Goal: Task Accomplishment & Management: Manage account settings

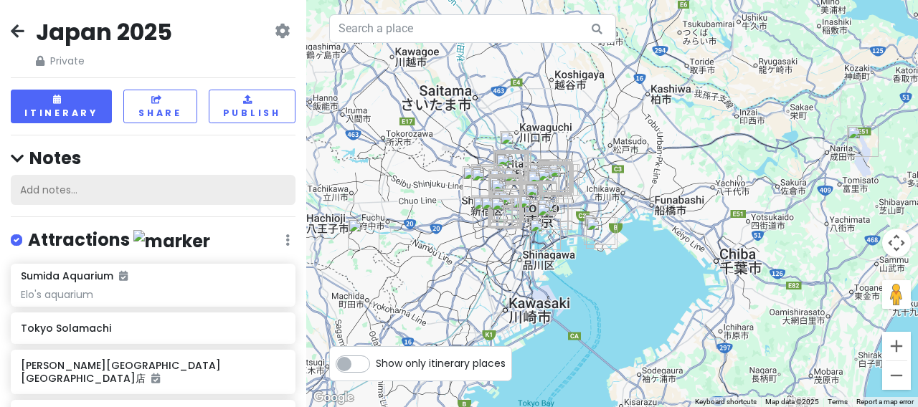
click at [116, 177] on div "Add notes..." at bounding box center [153, 190] width 285 height 30
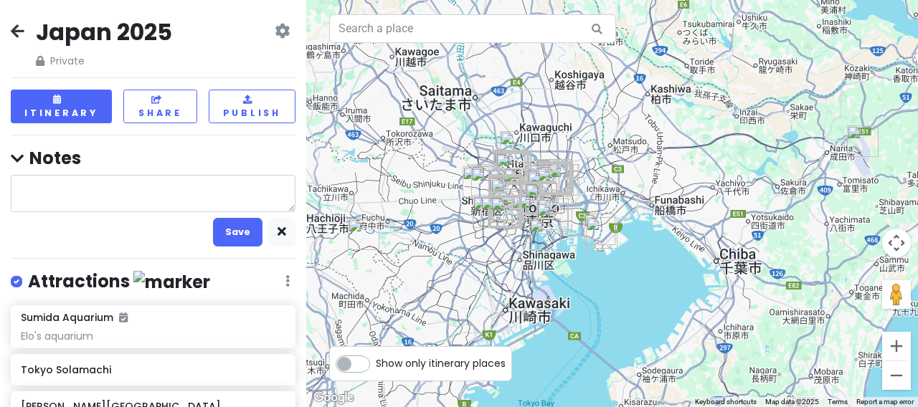
type textarea "x"
type textarea "f"
type textarea "x"
type textarea "fl"
type textarea "x"
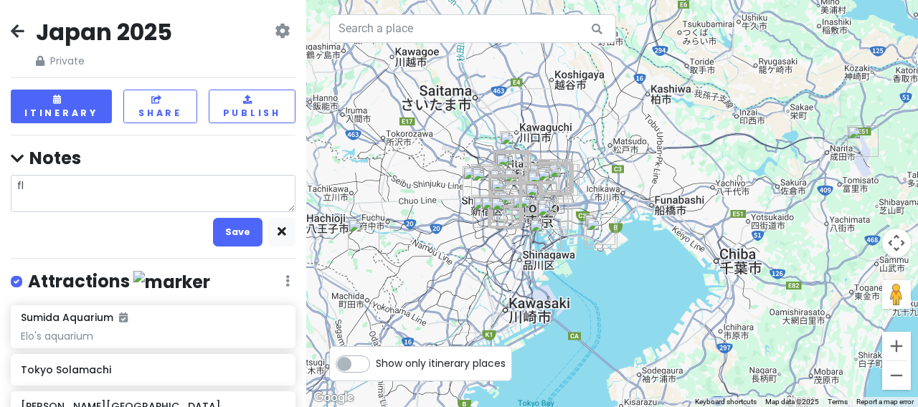
type textarea "fly"
type textarea "x"
type textarea "flyi"
type textarea "x"
type textarea "flyin"
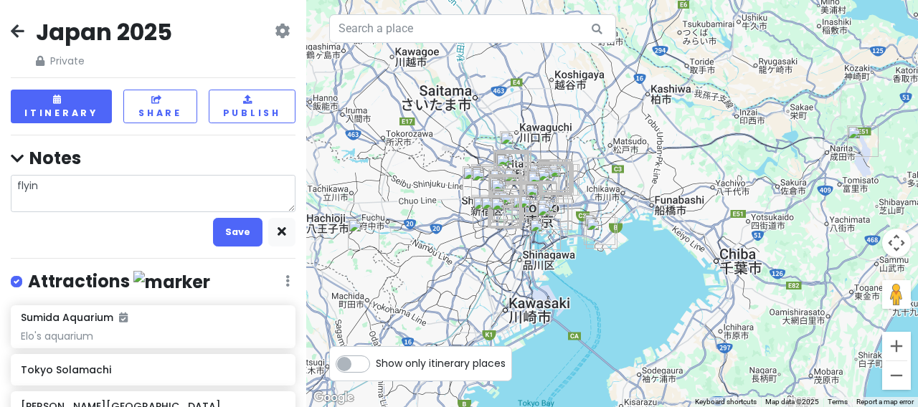
type textarea "x"
type textarea "flying"
type textarea "x"
type textarea "flying"
type textarea "x"
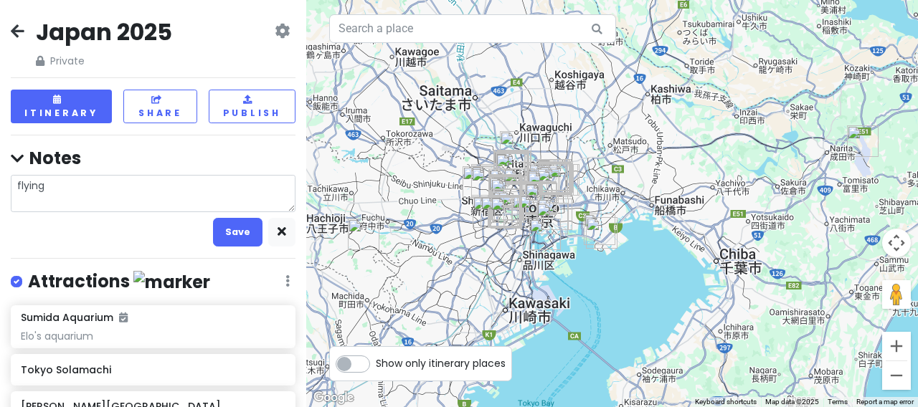
type textarea "flying t"
type textarea "x"
type textarea "flying ti"
type textarea "x"
type textarea "flying tig"
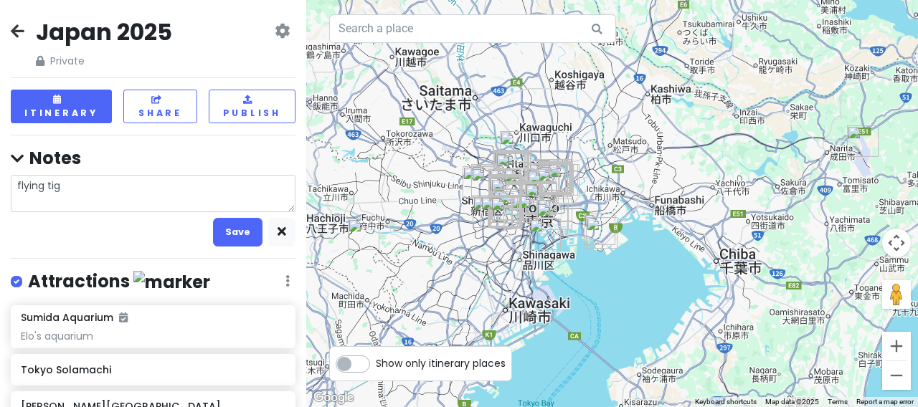
type textarea "x"
type textarea "flying tige"
type textarea "x"
type textarea "flying tiger"
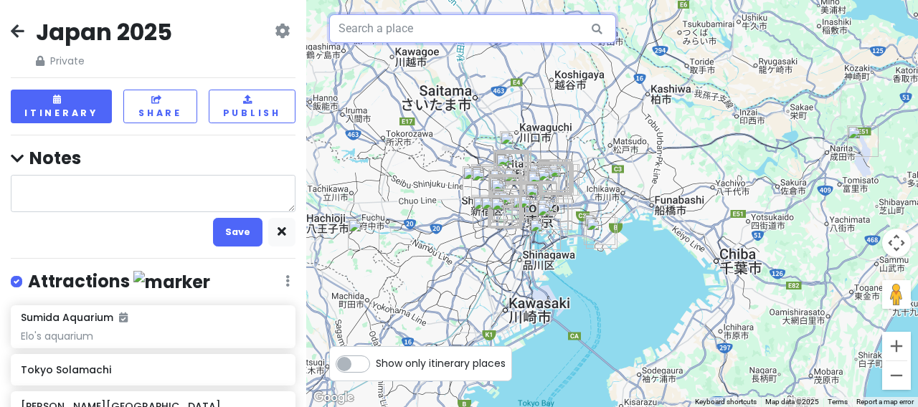
click at [474, 35] on input "text" at bounding box center [472, 28] width 287 height 29
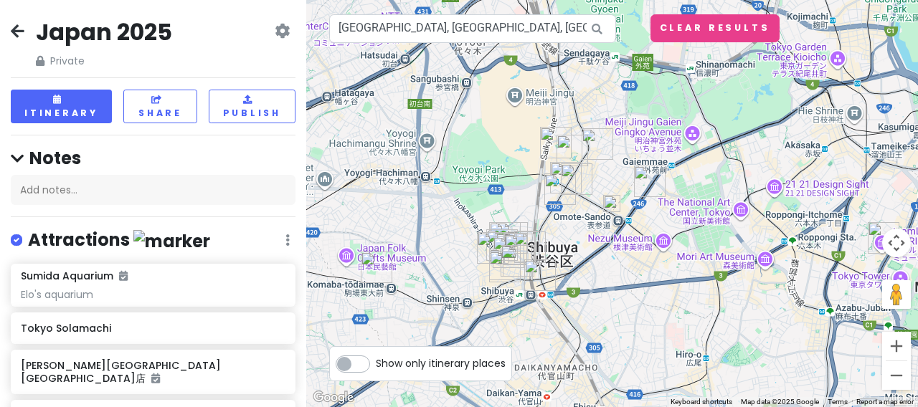
click at [573, 149] on img "WIGGLE WIGGLE.ZIP HARAJUKU" at bounding box center [572, 151] width 32 height 32
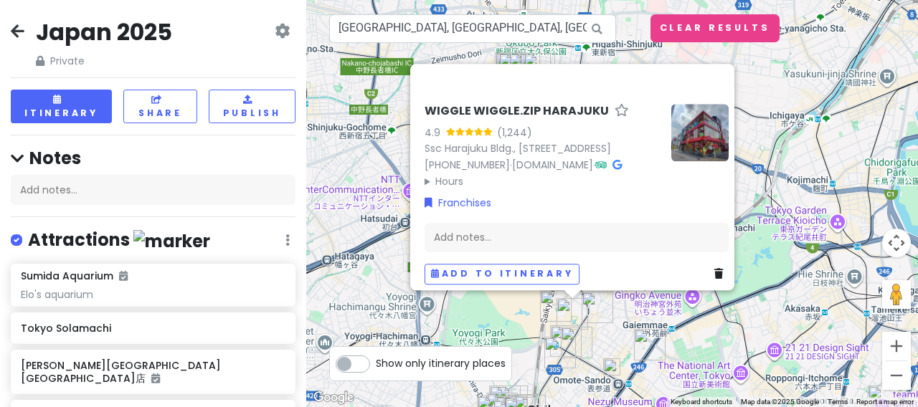
click at [599, 308] on img "HARAJUKU VILLAGE" at bounding box center [597, 308] width 32 height 32
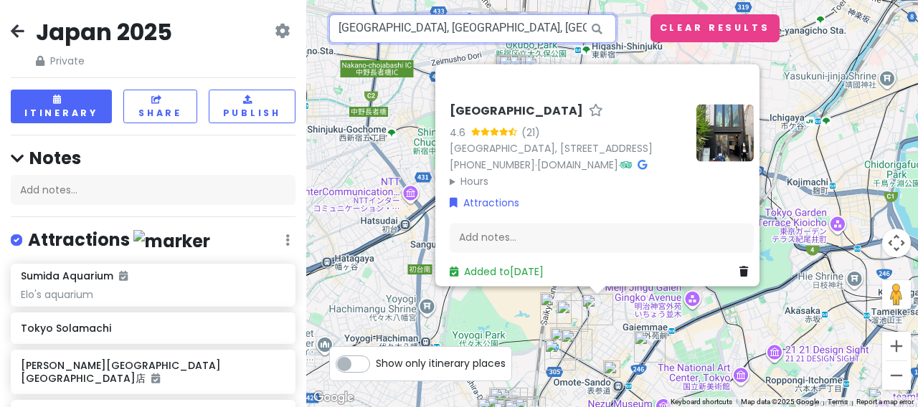
click at [448, 28] on input "[GEOGRAPHIC_DATA], [GEOGRAPHIC_DATA], [GEOGRAPHIC_DATA], Jingumae, 4 Chome−3−2 …" at bounding box center [472, 28] width 287 height 29
click at [448, 29] on input "[GEOGRAPHIC_DATA], [GEOGRAPHIC_DATA], [GEOGRAPHIC_DATA], Jingumae, 4 Chome−3−2 …" at bounding box center [472, 28] width 287 height 29
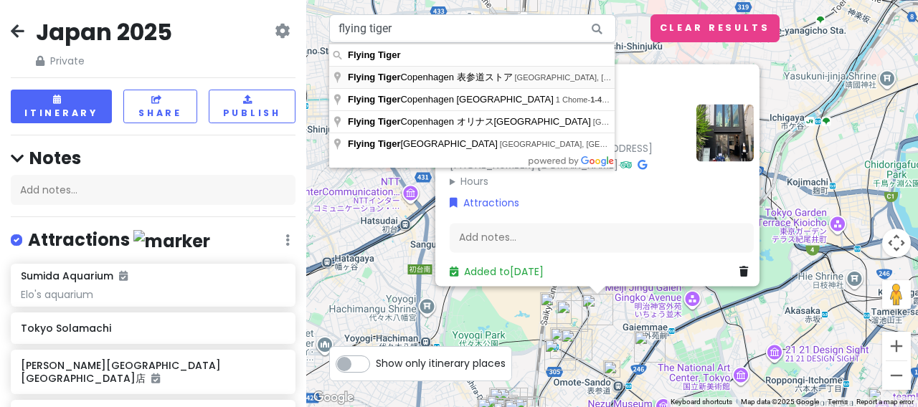
type input "[GEOGRAPHIC_DATA], [GEOGRAPHIC_DATA], [GEOGRAPHIC_DATA], Jingumae, 4 Chome−3−2 …"
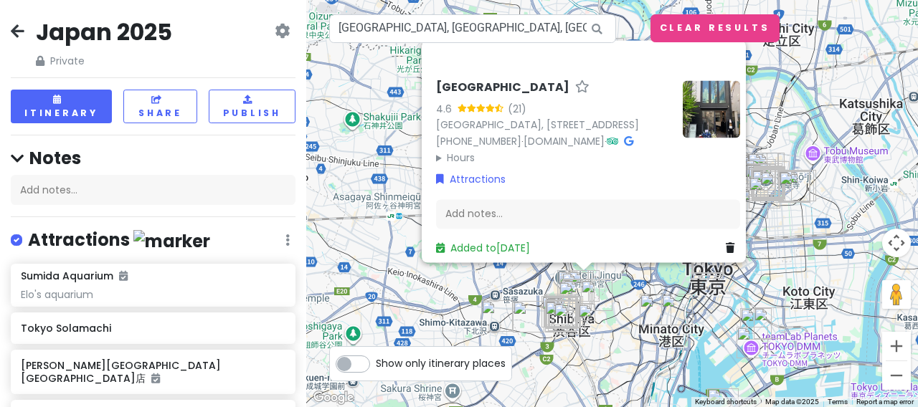
drag, startPoint x: 649, startPoint y: 212, endPoint x: 621, endPoint y: 290, distance: 82.3
click at [621, 290] on div "[GEOGRAPHIC_DATA] 4.6 (21) [GEOGRAPHIC_DATA], [STREET_ADDRESS] [PHONE_NUMBER] ·…" at bounding box center [611, 203] width 611 height 407
click at [518, 199] on div "Add notes..." at bounding box center [587, 214] width 304 height 30
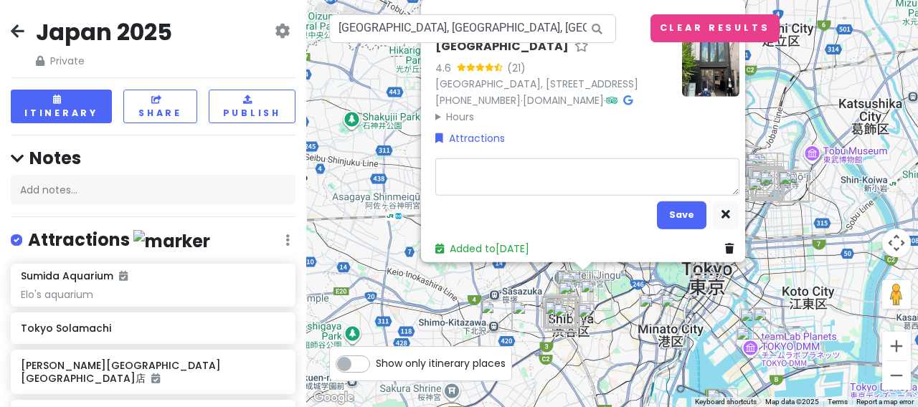
type textarea "x"
type textarea "F"
type textarea "x"
type textarea "Fl"
type textarea "x"
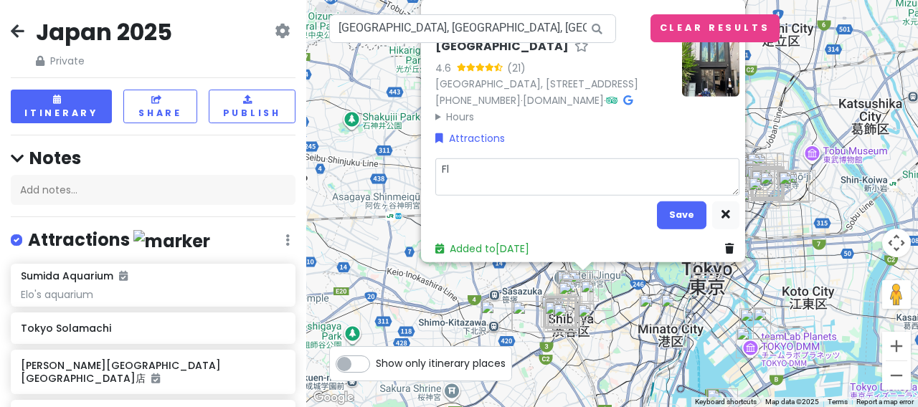
type textarea "Fli"
type textarea "x"
type textarea "Flin"
type textarea "x"
type textarea "Fli"
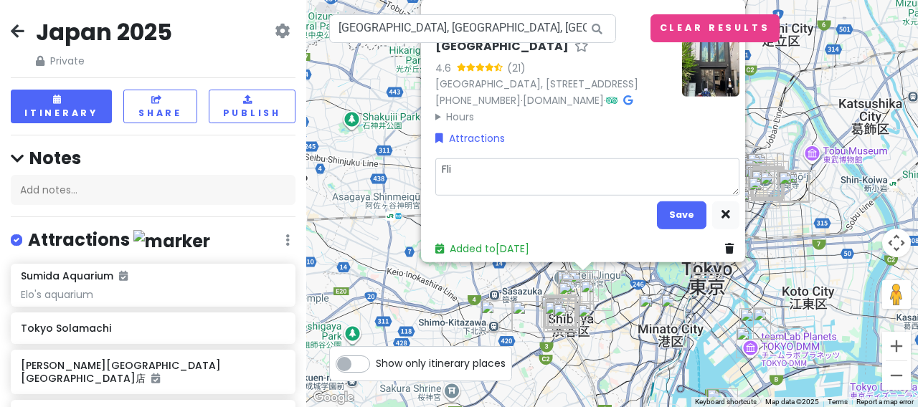
type textarea "x"
type textarea "Fl"
type textarea "x"
type textarea "Fly"
type textarea "x"
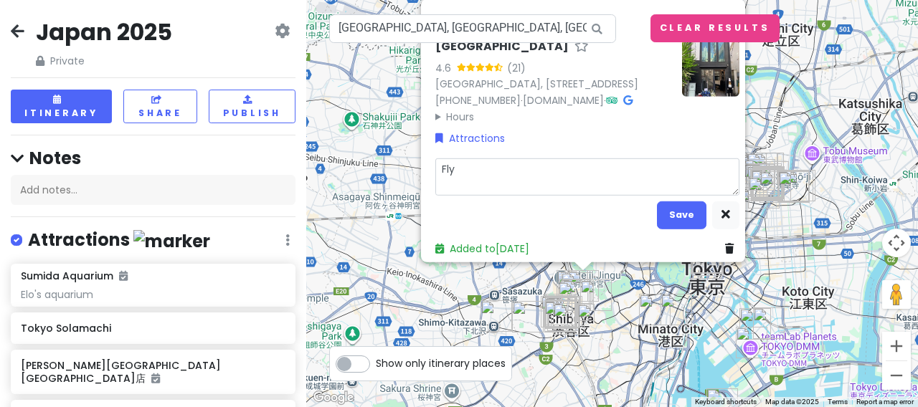
type textarea "Flyi"
type textarea "x"
type textarea "Flyin"
type textarea "x"
type textarea "Flying"
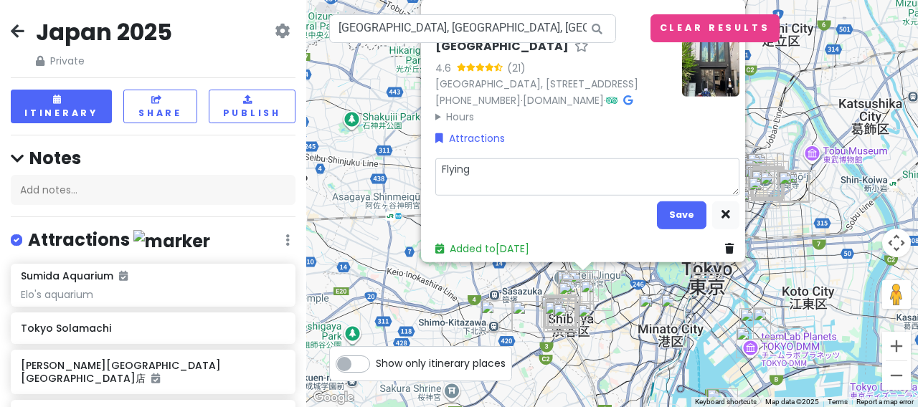
type textarea "x"
type textarea "Flying"
type textarea "x"
type textarea "Flying T"
type textarea "x"
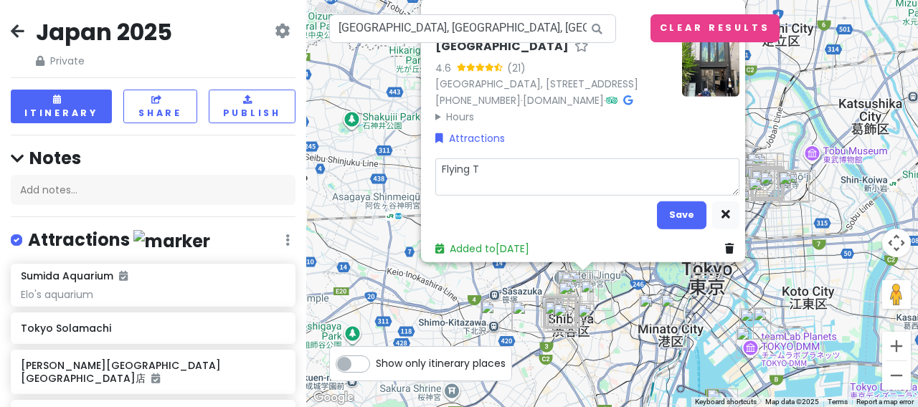
type textarea "Flying Ti"
type textarea "x"
type textarea "Flying Tig"
type textarea "x"
type textarea "Flying Tige"
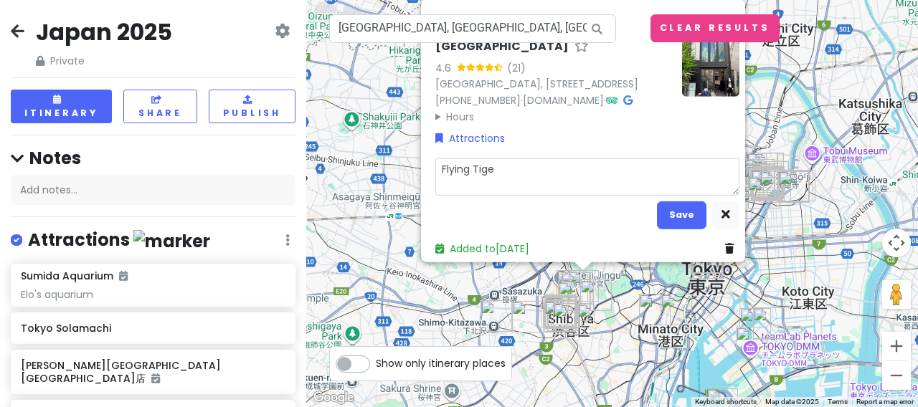
type textarea "x"
type textarea "Flying Tiger"
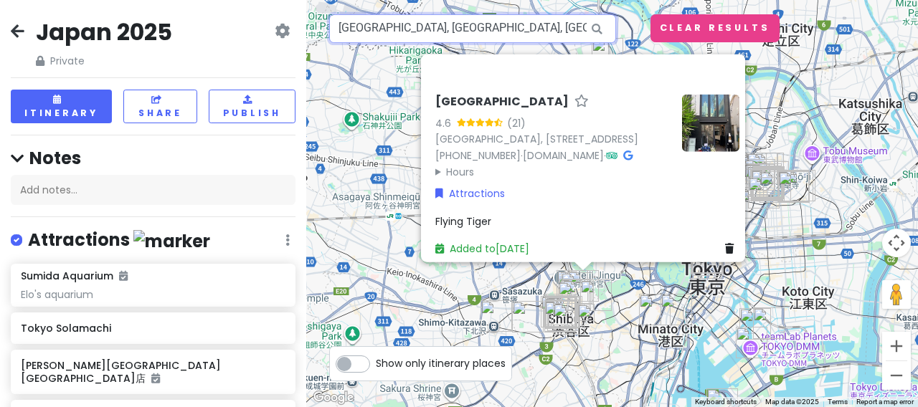
click at [459, 41] on input "[GEOGRAPHIC_DATA], [GEOGRAPHIC_DATA], [GEOGRAPHIC_DATA], Jingumae, 4 Chome−3−2 …" at bounding box center [472, 28] width 287 height 29
click at [453, 32] on input "[GEOGRAPHIC_DATA], [GEOGRAPHIC_DATA], [GEOGRAPHIC_DATA], Jingumae, 4 Chome−3−2 …" at bounding box center [472, 28] width 287 height 29
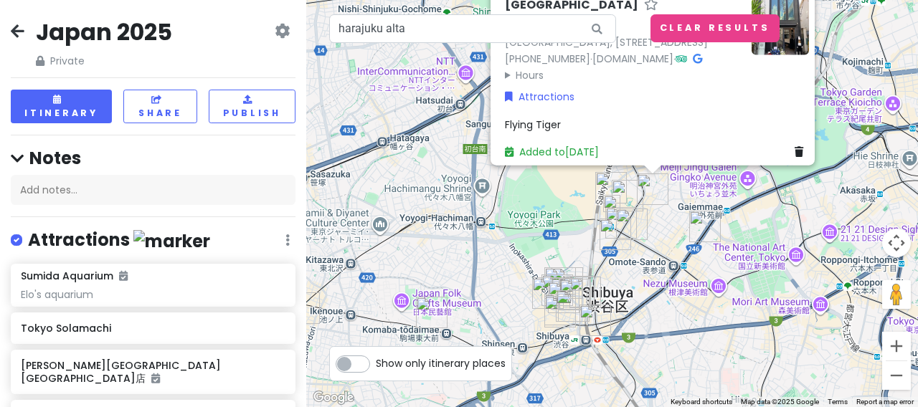
click at [523, 212] on div "[GEOGRAPHIC_DATA] 4.6 (21) [GEOGRAPHIC_DATA], [STREET_ADDRESS] [PHONE_NUMBER] ·…" at bounding box center [611, 203] width 611 height 407
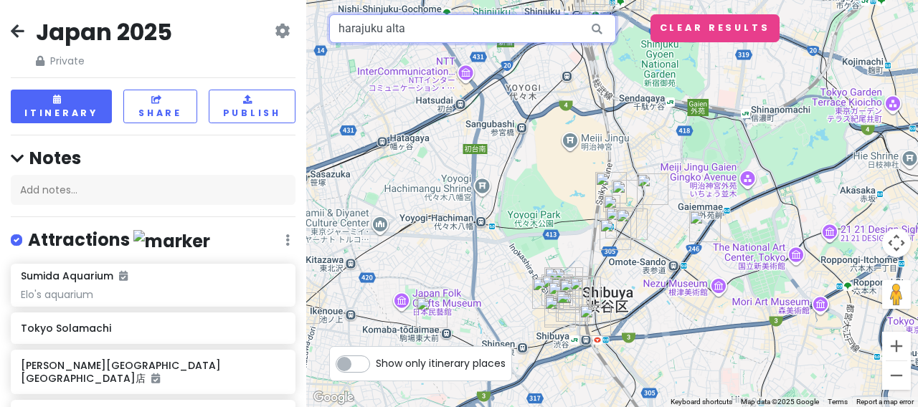
click at [472, 37] on input "harajuku alta" at bounding box center [472, 28] width 287 height 29
click at [613, 203] on img at bounding box center [611, 203] width 17 height 17
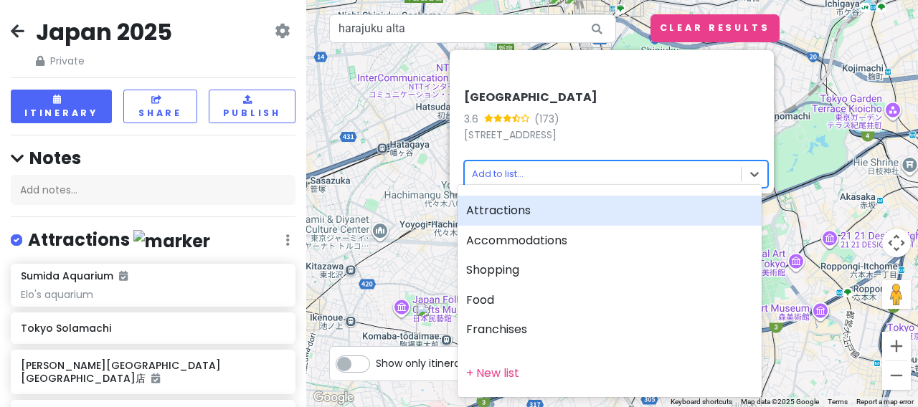
click at [537, 161] on body "[GEOGRAPHIC_DATA] 2025 Private Change Dates Make a Copy Delete Trip Give Feedba…" at bounding box center [459, 203] width 918 height 407
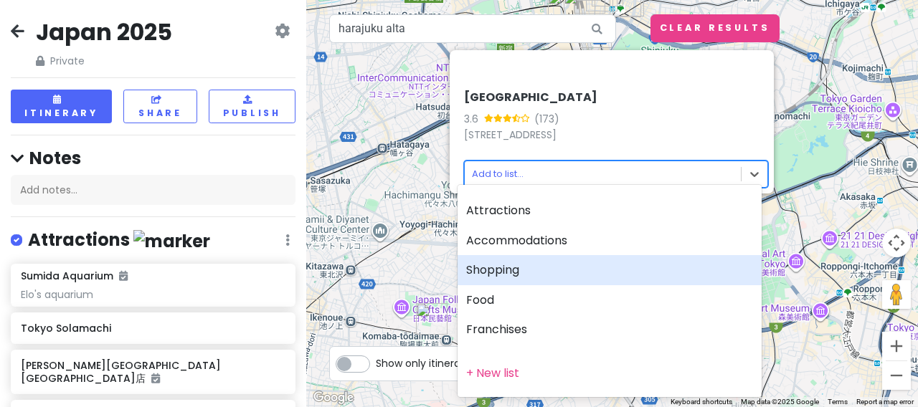
click at [501, 277] on div "Shopping" at bounding box center [609, 270] width 304 height 30
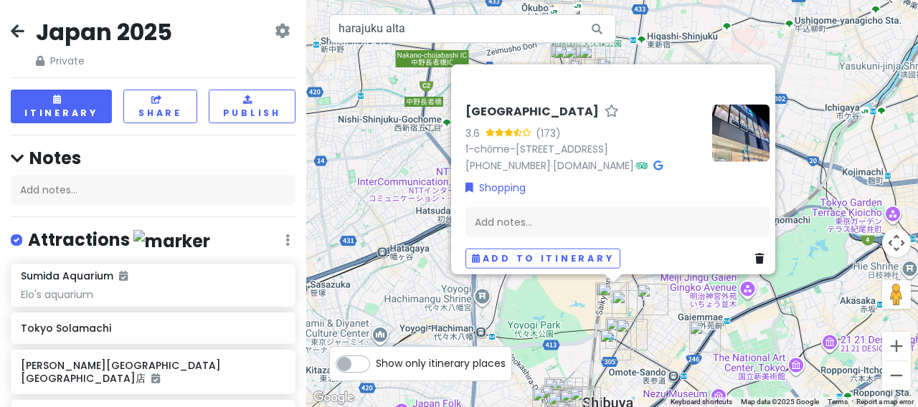
click at [761, 65] on button "Close" at bounding box center [758, 82] width 34 height 34
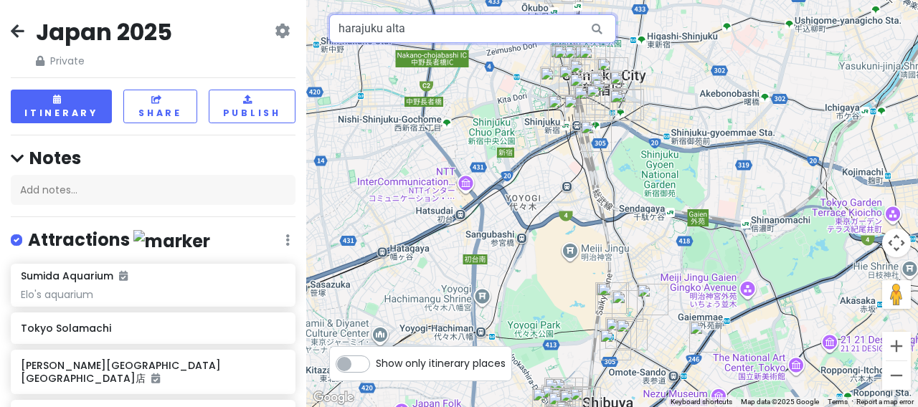
click at [398, 29] on input "harajuku alta" at bounding box center [472, 28] width 287 height 29
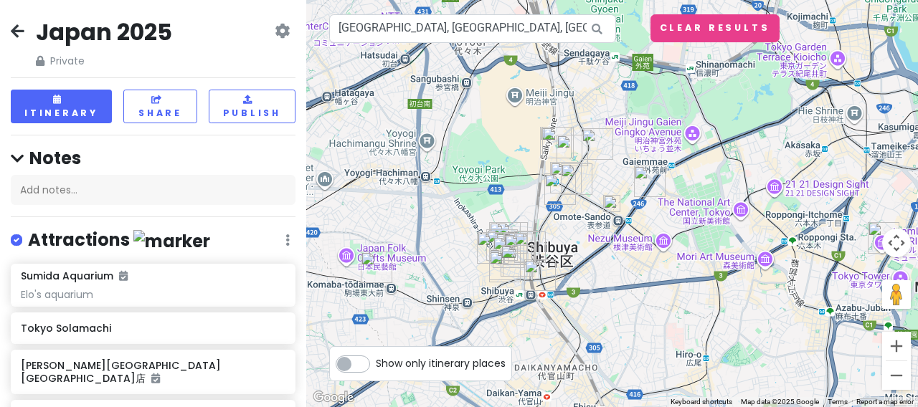
click at [614, 202] on img at bounding box center [611, 203] width 17 height 17
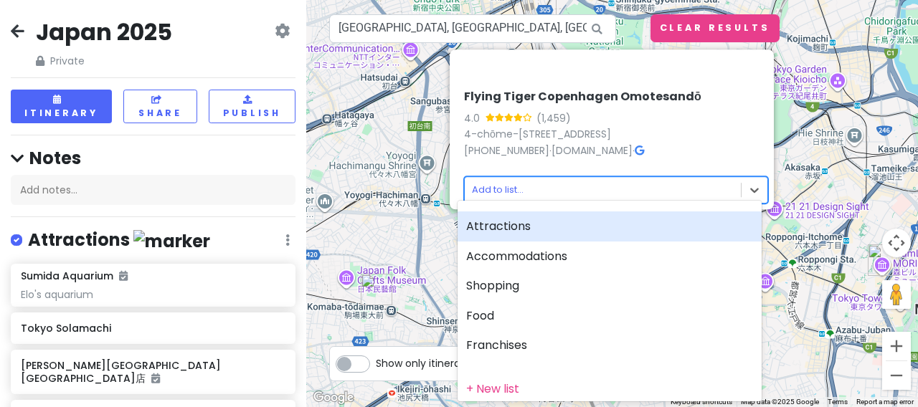
click at [644, 181] on body "[GEOGRAPHIC_DATA] 2025 Private Change Dates Make a Copy Delete Trip Give Feedba…" at bounding box center [459, 203] width 918 height 407
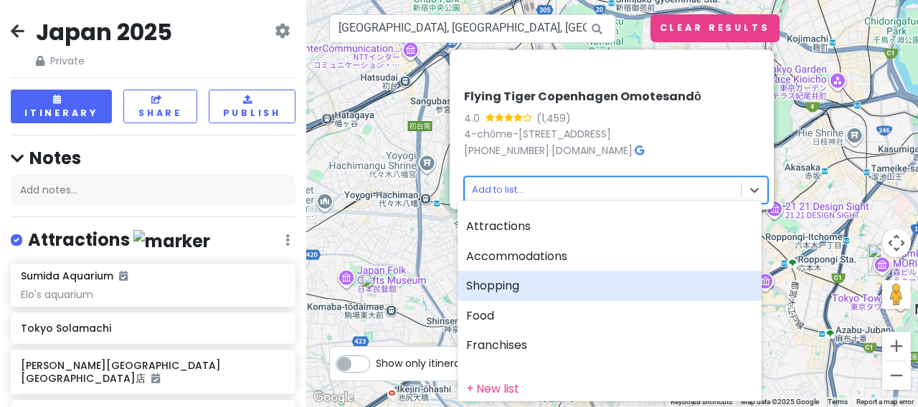
click at [501, 290] on div "Shopping" at bounding box center [609, 286] width 304 height 30
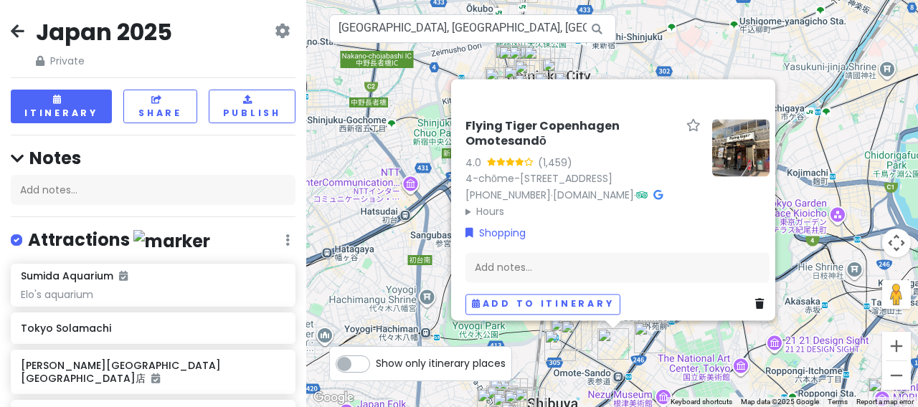
click at [417, 119] on div "Flying Tiger Copenhagen Omotesandō 4.0 (1,459) 4-chōme-3-2 [GEOGRAPHIC_DATA] 15…" at bounding box center [611, 203] width 611 height 407
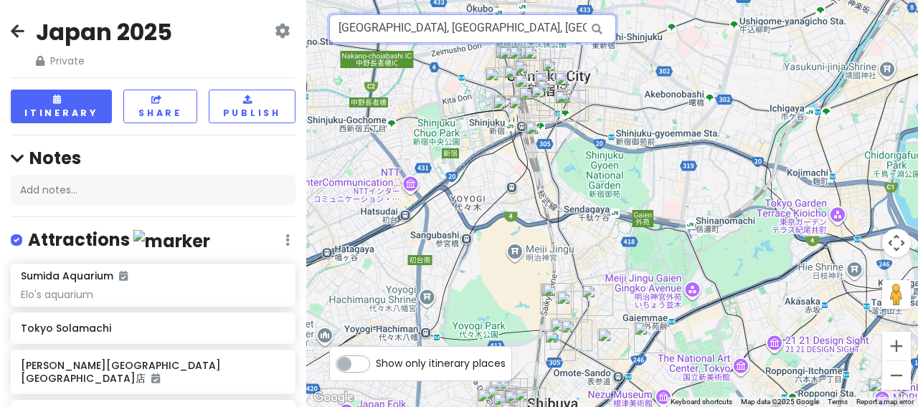
click at [455, 37] on input "[GEOGRAPHIC_DATA], [GEOGRAPHIC_DATA], [GEOGRAPHIC_DATA], Jingumae, 4 Chome−3−2 …" at bounding box center [472, 28] width 287 height 29
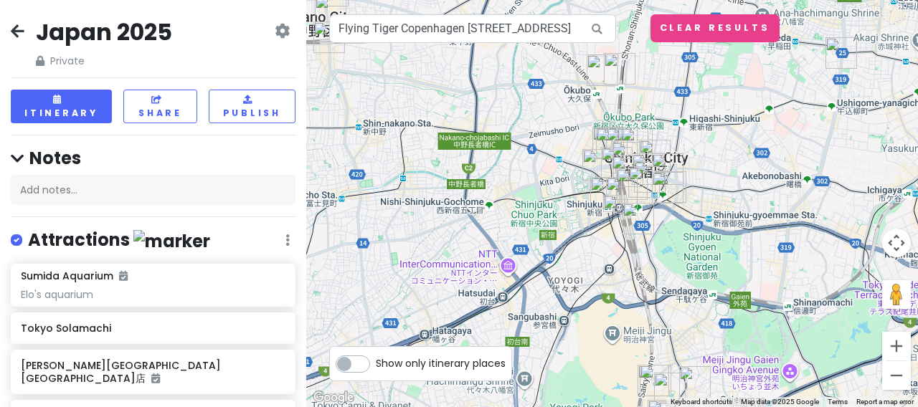
click at [611, 201] on img at bounding box center [611, 203] width 17 height 17
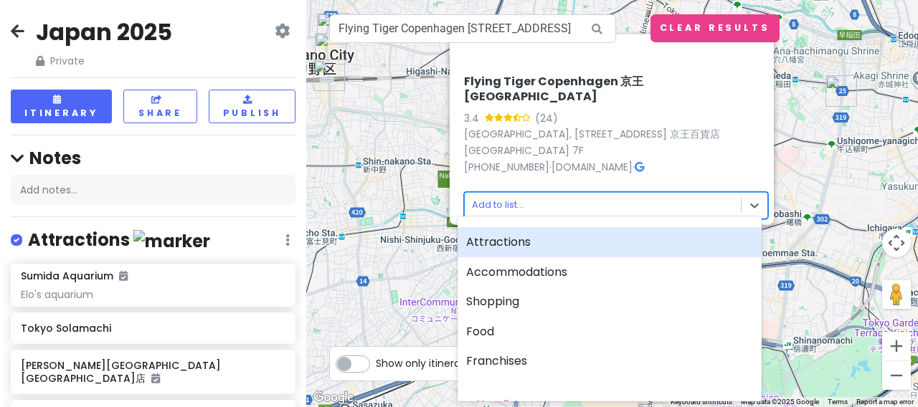
click at [534, 196] on body "[GEOGRAPHIC_DATA] 2025 Private Change Dates Make a Copy Delete Trip Give Feedba…" at bounding box center [459, 203] width 918 height 407
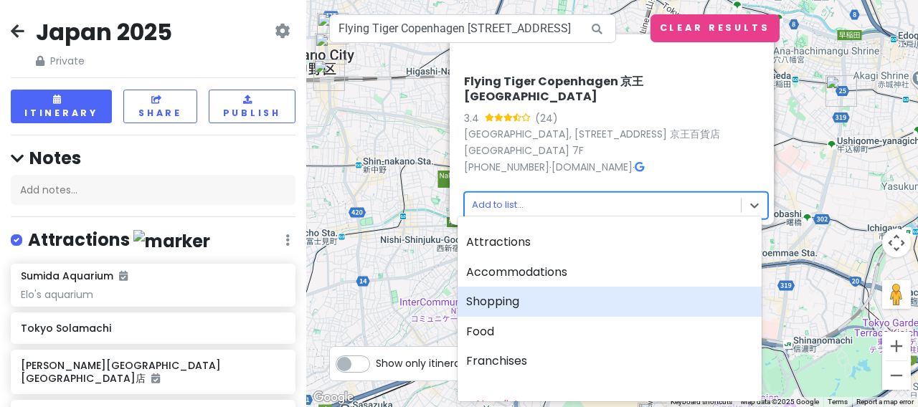
click at [494, 310] on div "Shopping" at bounding box center [609, 302] width 304 height 30
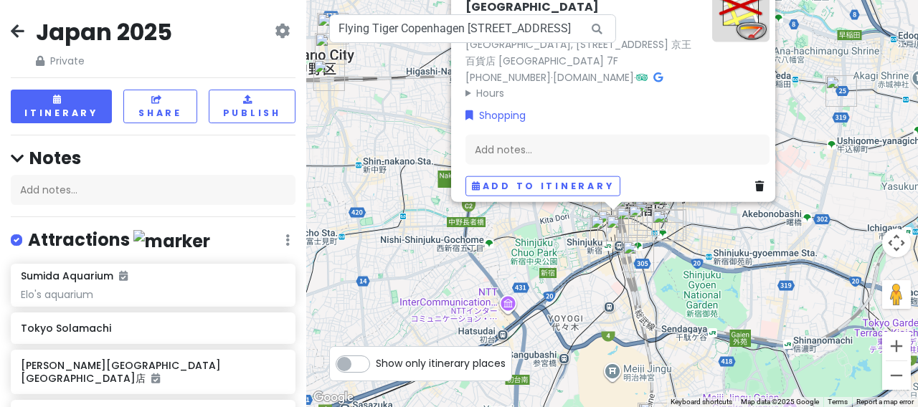
click at [460, 114] on div "Flying Tiger Copenhagen [GEOGRAPHIC_DATA] 3.4 (24) [GEOGRAPHIC_DATA], [STREET_A…" at bounding box center [617, 90] width 315 height 223
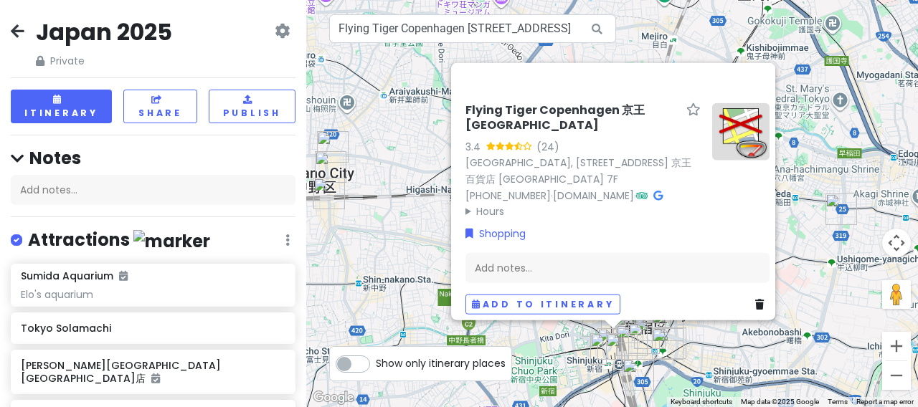
click at [395, 183] on div "Flying Tiger Copenhagen [GEOGRAPHIC_DATA] 3.4 (24) [GEOGRAPHIC_DATA], [STREET_A…" at bounding box center [611, 203] width 611 height 407
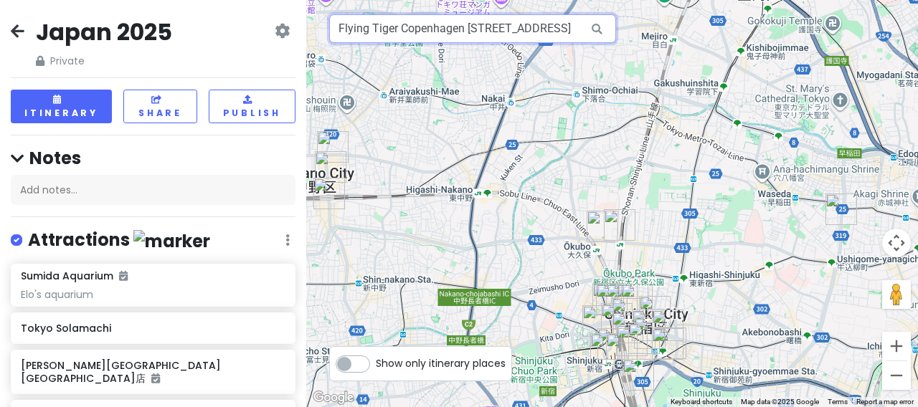
click at [435, 30] on input "Flying Tiger Copenhagen [STREET_ADDRESS]" at bounding box center [472, 28] width 287 height 29
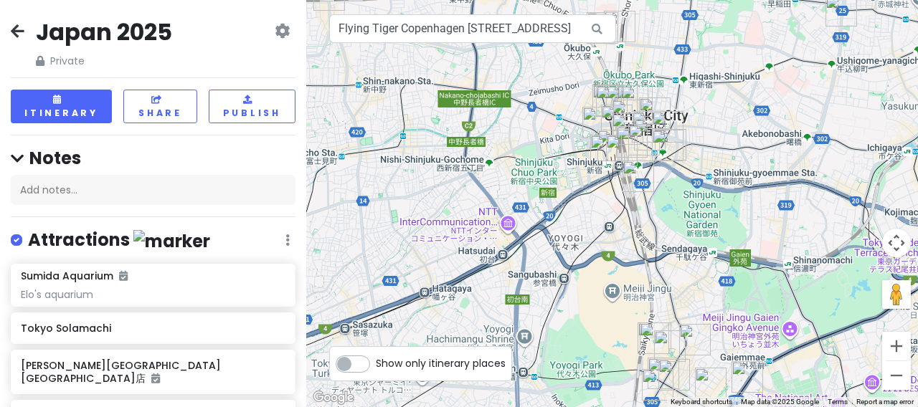
drag, startPoint x: 520, startPoint y: 253, endPoint x: 521, endPoint y: 37, distance: 216.5
click at [521, 37] on div "Flying Tiger Copenhagen [STREET_ADDRESS] Keyboard shortcuts Map Data Map data ©…" at bounding box center [611, 203] width 611 height 407
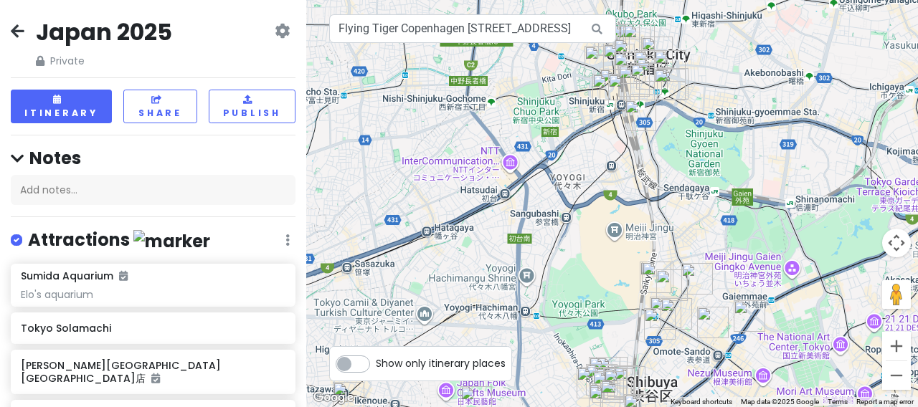
drag, startPoint x: 492, startPoint y: 259, endPoint x: 492, endPoint y: 118, distance: 140.5
click at [492, 118] on div at bounding box center [611, 203] width 611 height 407
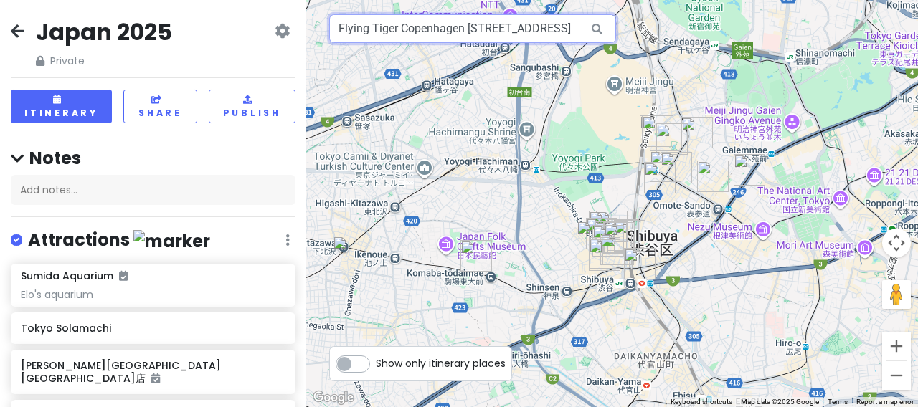
click at [454, 27] on input "Flying Tiger Copenhagen [STREET_ADDRESS]" at bounding box center [472, 28] width 287 height 29
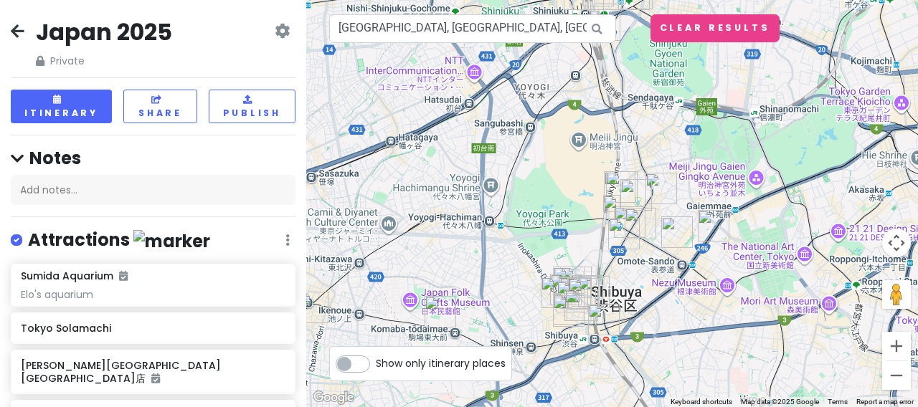
click at [612, 205] on img at bounding box center [611, 203] width 17 height 17
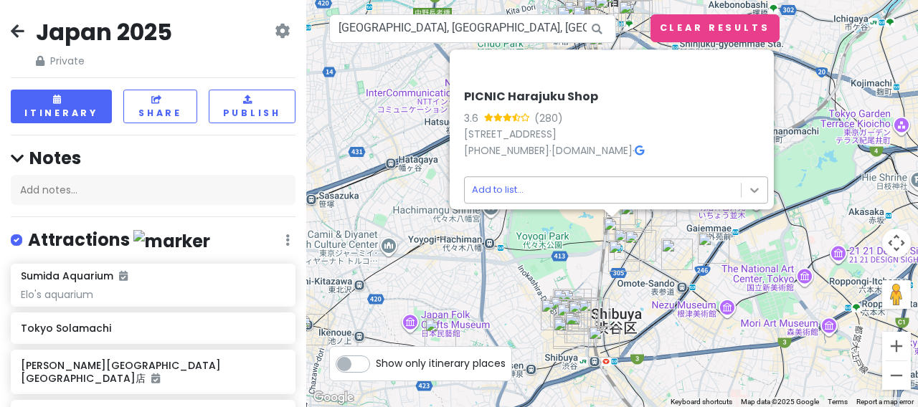
click at [742, 179] on body "[GEOGRAPHIC_DATA] 2025 Private Change Dates Make a Copy Delete Trip Give Feedba…" at bounding box center [459, 203] width 918 height 407
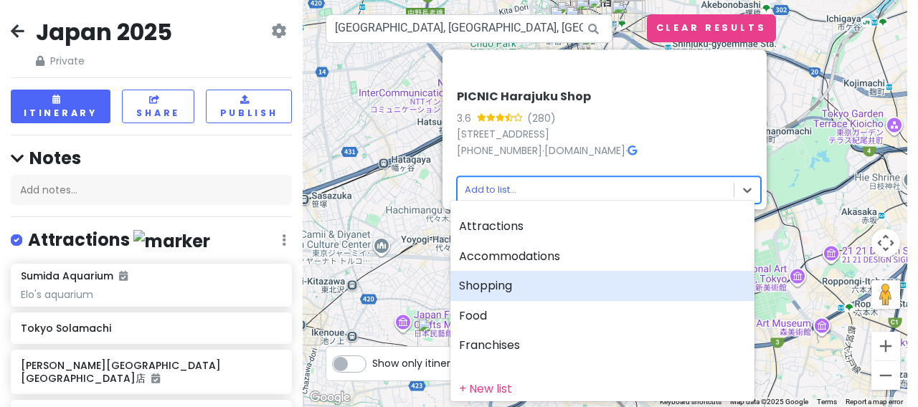
click at [515, 286] on div "Shopping" at bounding box center [602, 286] width 304 height 30
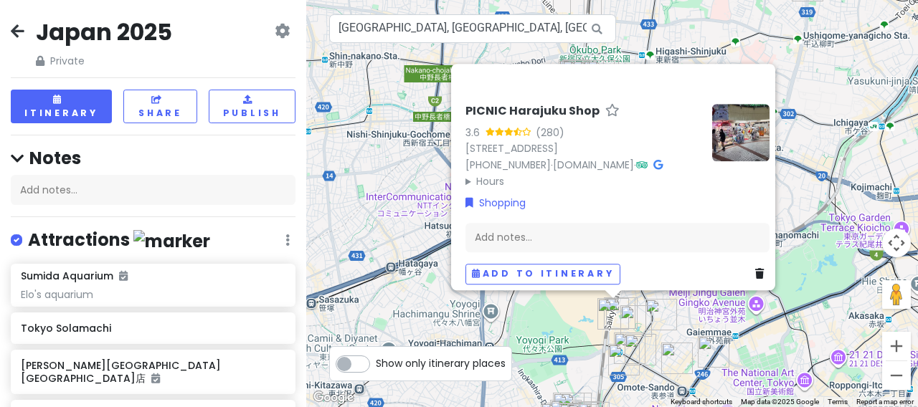
click at [373, 168] on div "PICNIC Harajuku Shop 3.6 (280) 1-chōme-14-2 [GEOGRAPHIC_DATA], [GEOGRAPHIC_DATA…" at bounding box center [611, 203] width 611 height 407
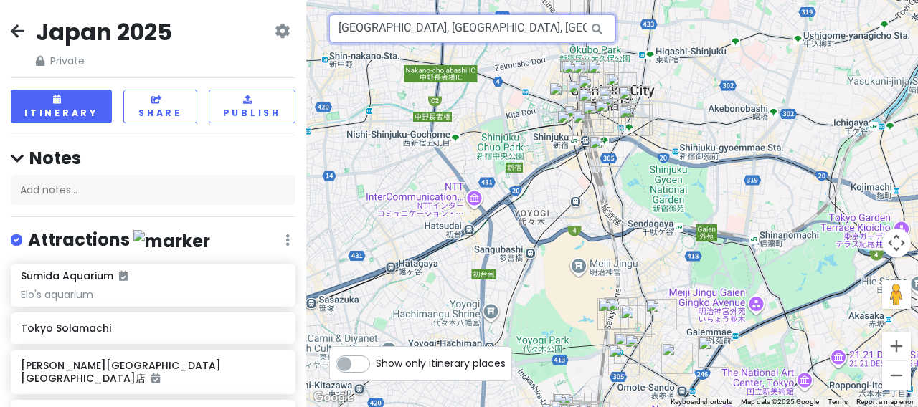
click at [457, 32] on input "[GEOGRAPHIC_DATA], [GEOGRAPHIC_DATA], [GEOGRAPHIC_DATA], [GEOGRAPHIC_DATA], 1 C…" at bounding box center [472, 28] width 287 height 29
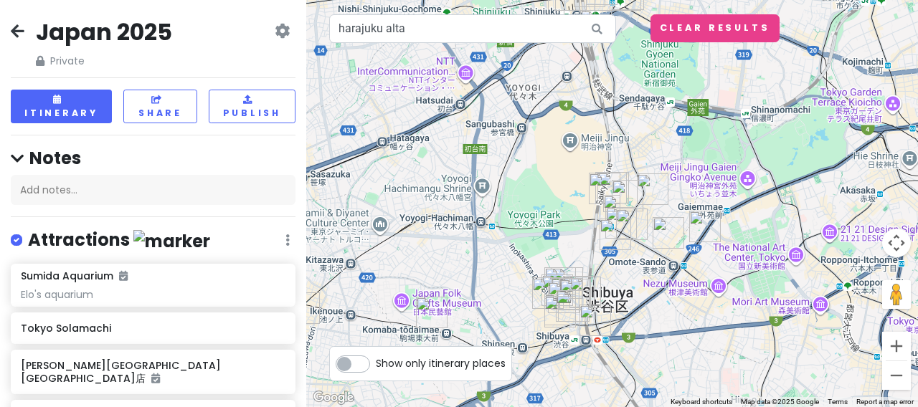
click at [613, 201] on img at bounding box center [611, 203] width 17 height 17
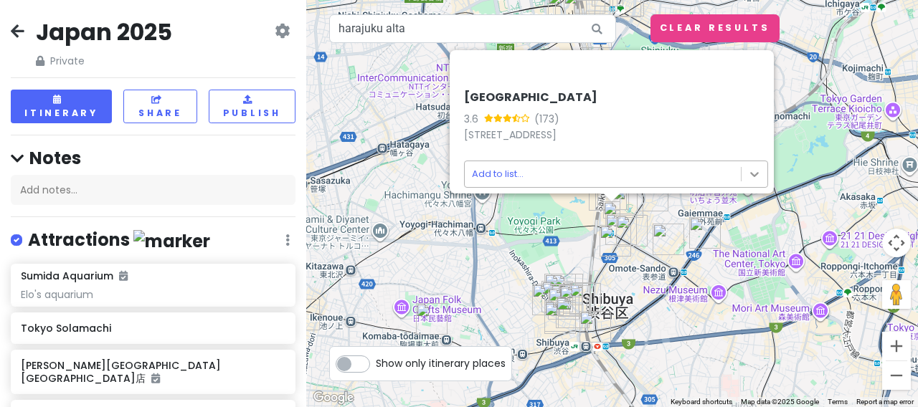
click at [746, 169] on body "[GEOGRAPHIC_DATA] 2025 Private Change Dates Make a Copy Delete Trip Give Feedba…" at bounding box center [459, 203] width 918 height 407
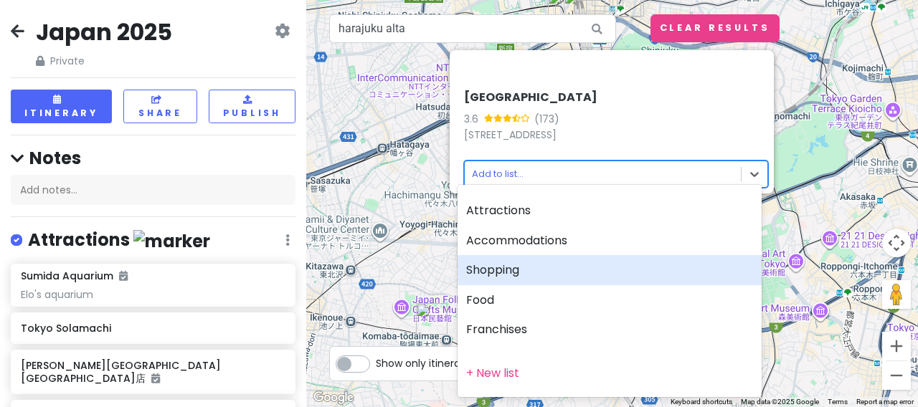
click at [520, 263] on div "Shopping" at bounding box center [609, 270] width 304 height 30
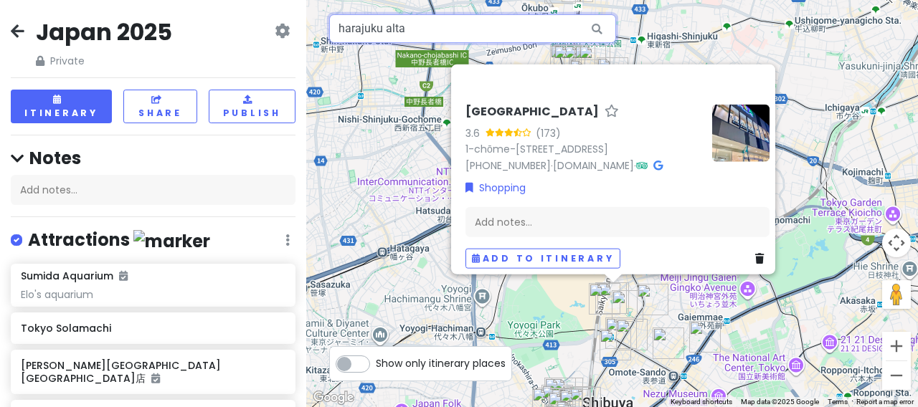
click at [467, 36] on input "harajuku alta" at bounding box center [472, 28] width 287 height 29
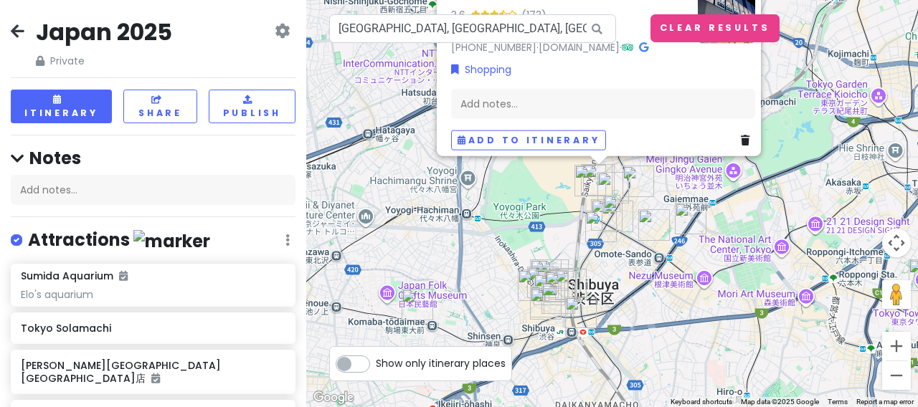
click at [613, 201] on img at bounding box center [611, 203] width 17 height 17
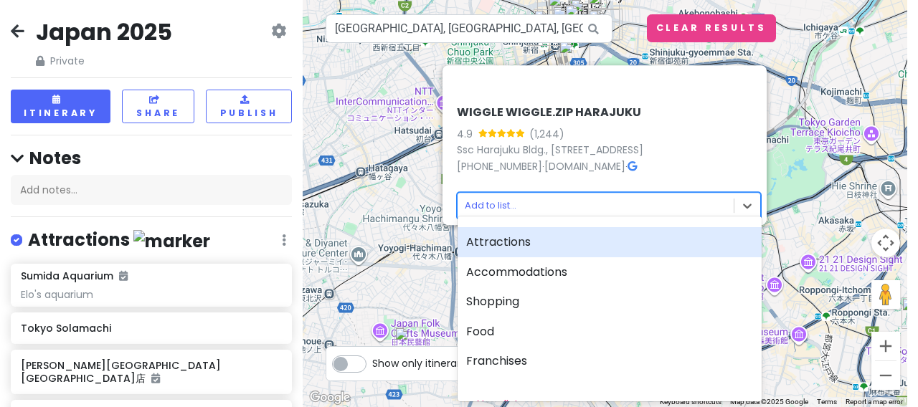
click at [740, 193] on body "[GEOGRAPHIC_DATA] 2025 Private Change Dates Make a Copy Delete Trip Give Feedba…" at bounding box center [459, 203] width 918 height 407
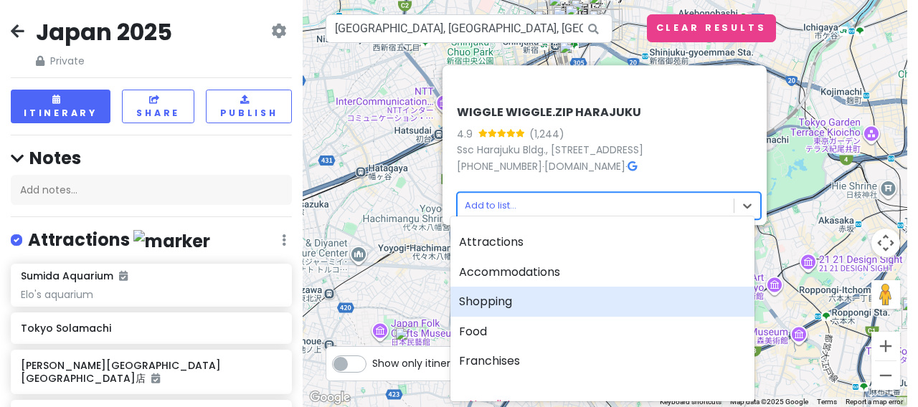
click at [522, 297] on div "Shopping" at bounding box center [602, 302] width 304 height 30
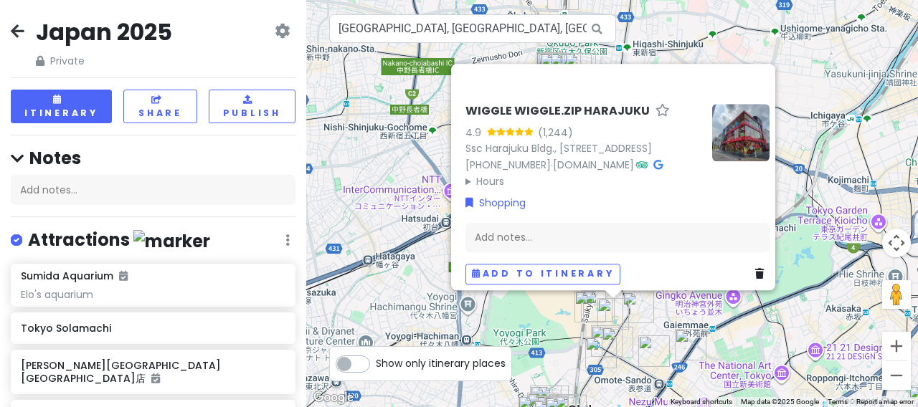
click at [422, 48] on div "WIGGLE WIGGLE.ZIP HARAJUKU 4.9 (1,244) Ssc Harajuku Bldg., 1-chōme-8-1 [GEOGRAP…" at bounding box center [611, 203] width 611 height 407
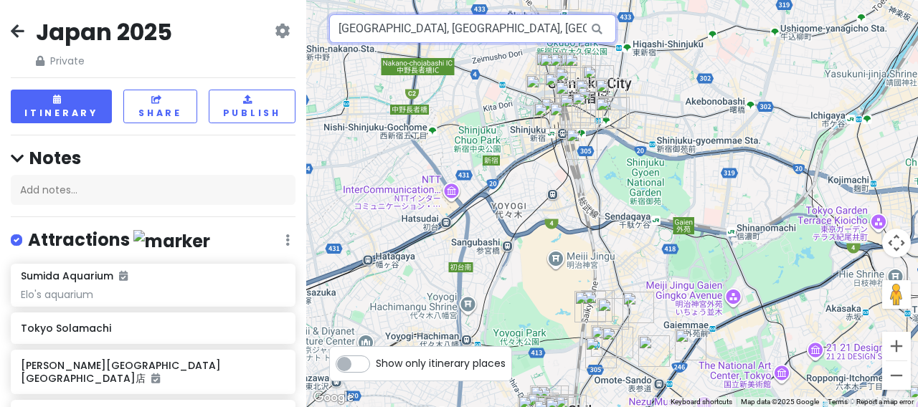
click at [438, 29] on input "[GEOGRAPHIC_DATA], [GEOGRAPHIC_DATA], [GEOGRAPHIC_DATA], [GEOGRAPHIC_DATA], 1 C…" at bounding box center [472, 28] width 287 height 29
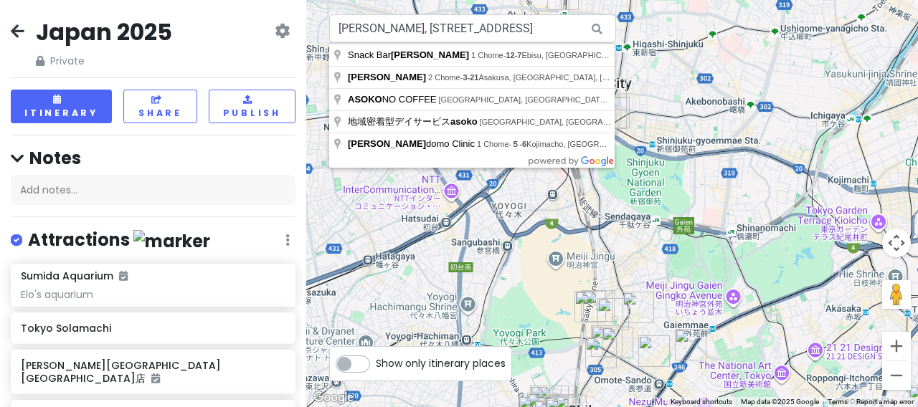
drag, startPoint x: 438, startPoint y: 29, endPoint x: 420, endPoint y: 75, distance: 49.3
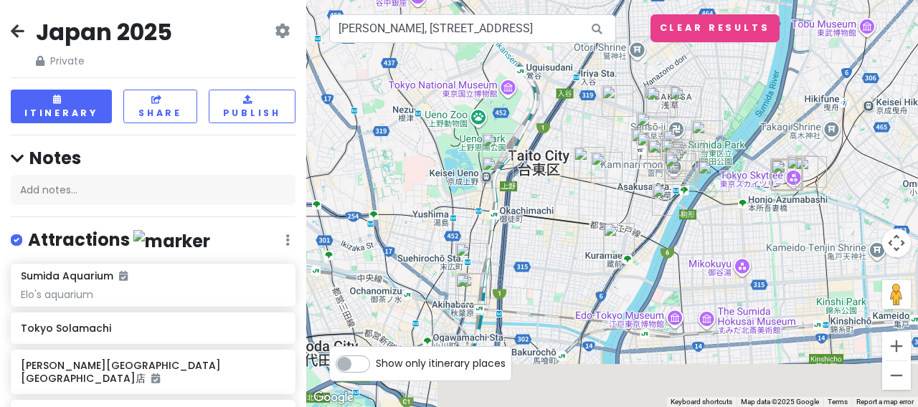
drag, startPoint x: 444, startPoint y: 275, endPoint x: 499, endPoint y: 211, distance: 83.9
click at [499, 211] on div at bounding box center [611, 203] width 611 height 407
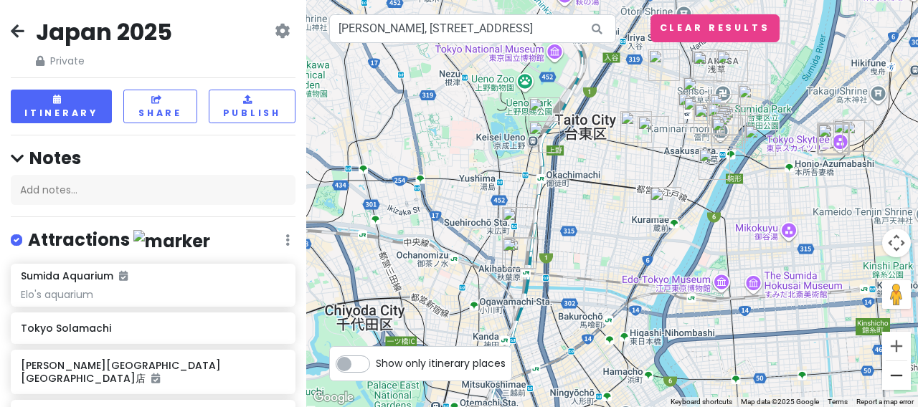
click at [901, 374] on button "Zoom out" at bounding box center [896, 375] width 29 height 29
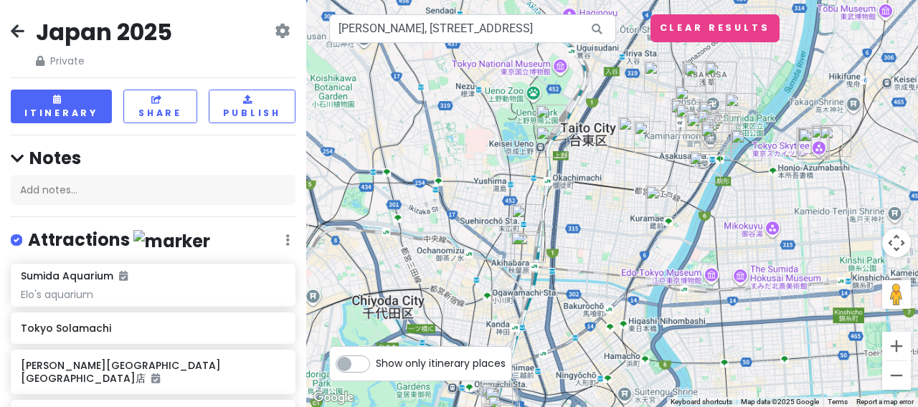
click at [901, 374] on button "Zoom out" at bounding box center [896, 375] width 29 height 29
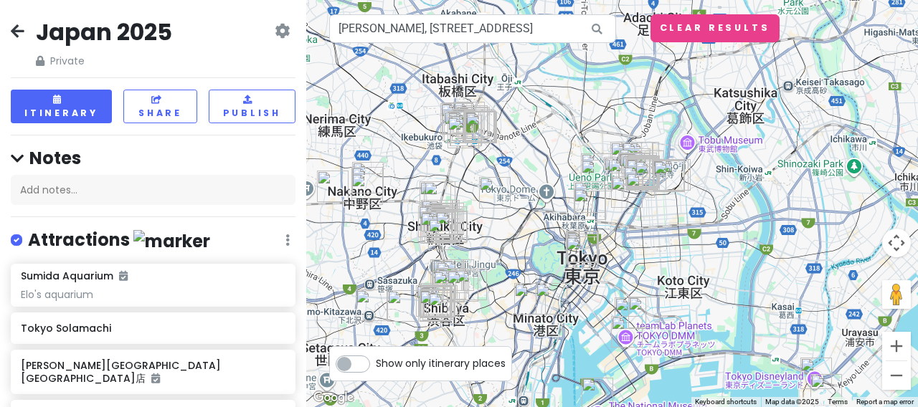
click at [477, 243] on div at bounding box center [611, 203] width 611 height 407
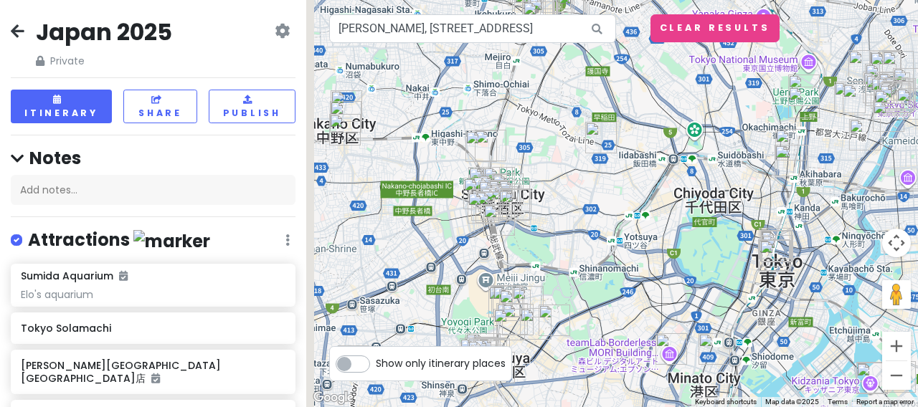
drag, startPoint x: 467, startPoint y: 244, endPoint x: 559, endPoint y: 223, distance: 94.2
click at [559, 223] on div at bounding box center [611, 203] width 611 height 407
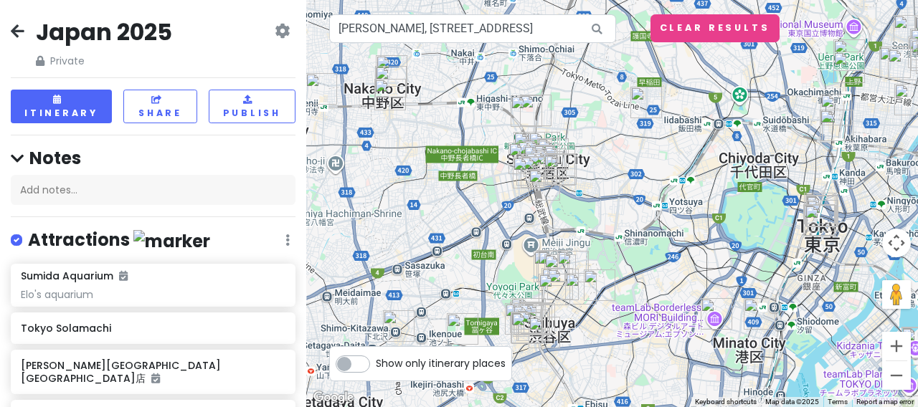
drag, startPoint x: 559, startPoint y: 223, endPoint x: 610, endPoint y: 184, distance: 64.4
click at [610, 184] on div at bounding box center [611, 203] width 611 height 407
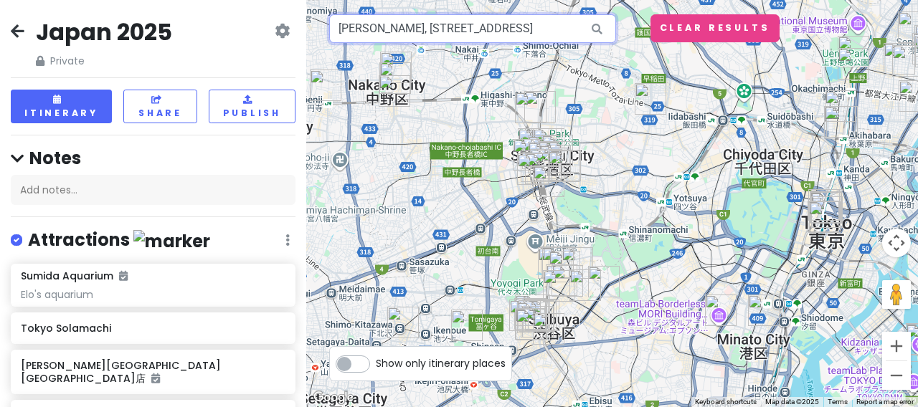
click at [524, 30] on input "[PERSON_NAME], [STREET_ADDRESS]" at bounding box center [472, 28] width 287 height 29
paste input "アソコ"
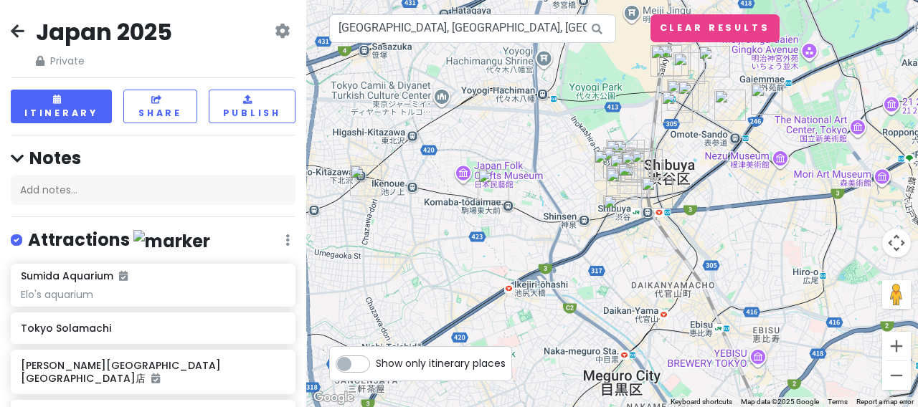
click at [611, 202] on img at bounding box center [611, 203] width 17 height 17
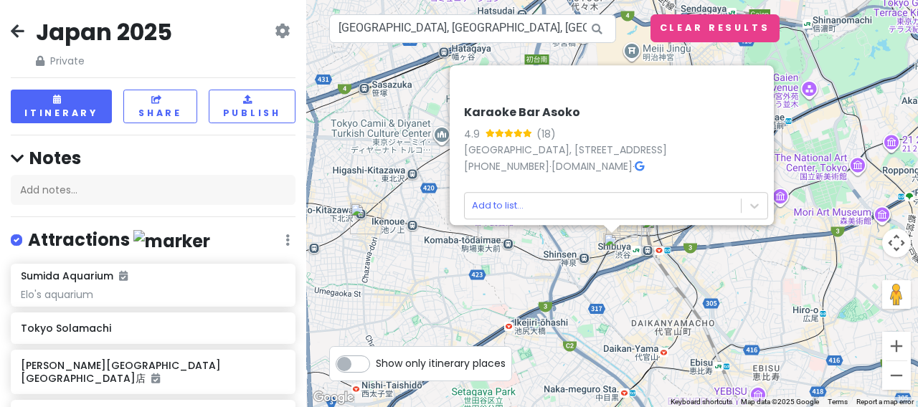
click at [401, 86] on div "Karaoke Bar Asoko 4.9 (18) [GEOGRAPHIC_DATA], [STREET_ADDRESS] [PHONE_NUMBER] ·…" at bounding box center [611, 203] width 611 height 407
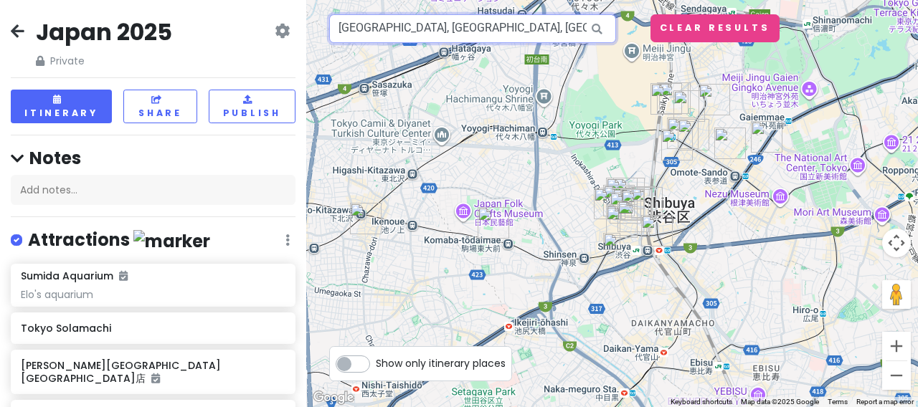
click at [440, 33] on input "[GEOGRAPHIC_DATA], [GEOGRAPHIC_DATA], [GEOGRAPHIC_DATA], Dogenzaka, 2 Chome−16−…" at bounding box center [472, 28] width 287 height 29
paste input "アソコ"
click at [447, 34] on input "[GEOGRAPHIC_DATA], [GEOGRAPHIC_DATA], [GEOGRAPHIC_DATA], Dogenzaka, 2 Chome−16−…" at bounding box center [472, 28] width 287 height 29
paste input "[STREET_ADDRESS]"
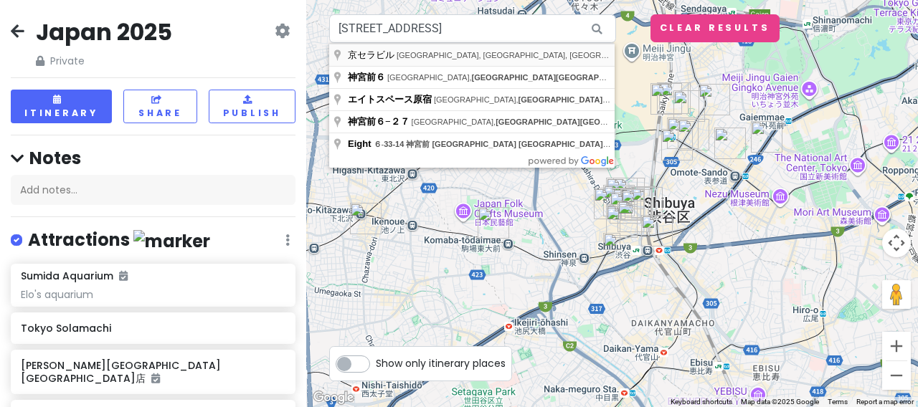
type input "[GEOGRAPHIC_DATA], [GEOGRAPHIC_DATA], [GEOGRAPHIC_DATA], Jingumae, 6 Chome−27−8…"
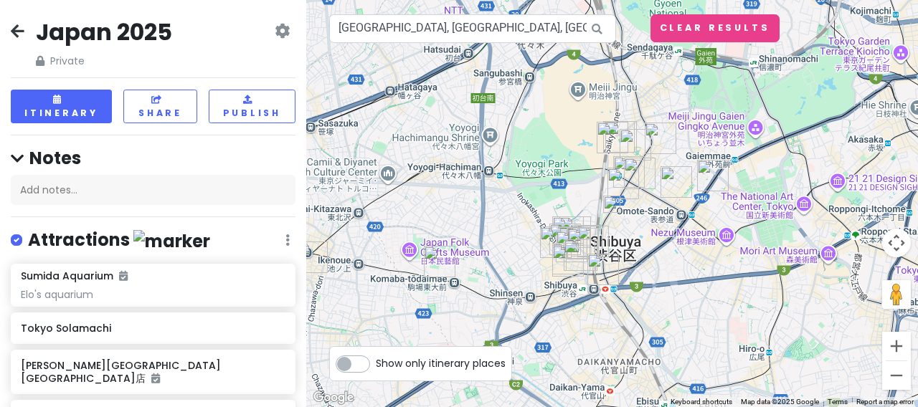
click at [614, 206] on img at bounding box center [611, 204] width 17 height 17
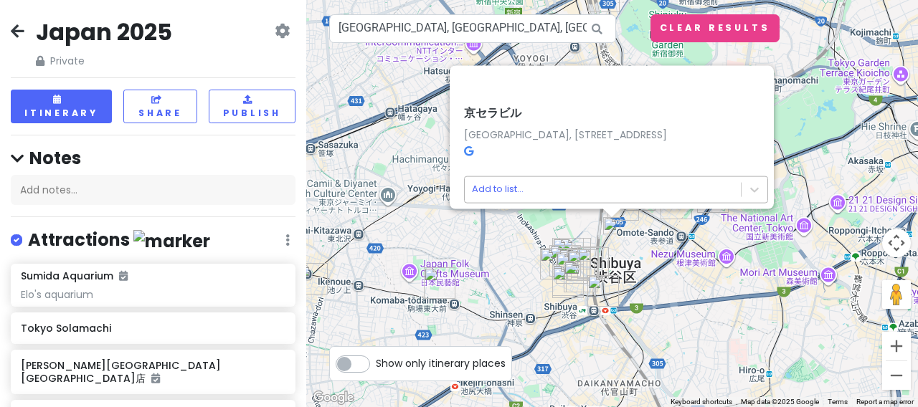
click at [611, 181] on body "[GEOGRAPHIC_DATA] 2025 Private Change Dates Make a Copy Delete Trip Give Feedba…" at bounding box center [459, 203] width 918 height 407
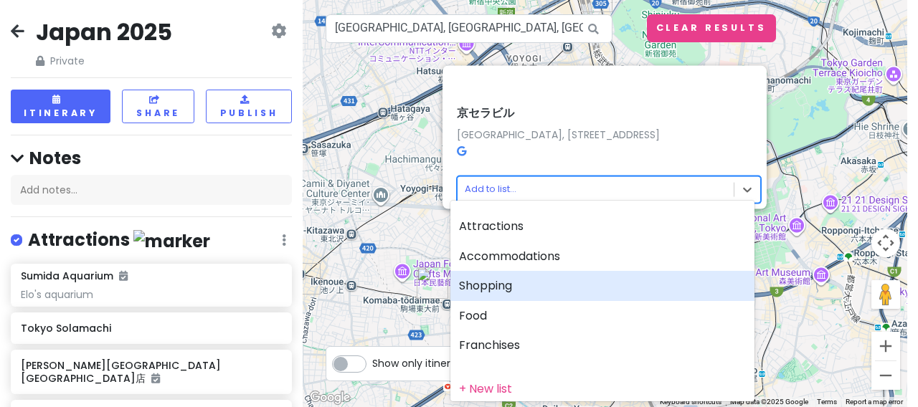
click at [530, 285] on div "Shopping" at bounding box center [602, 286] width 304 height 30
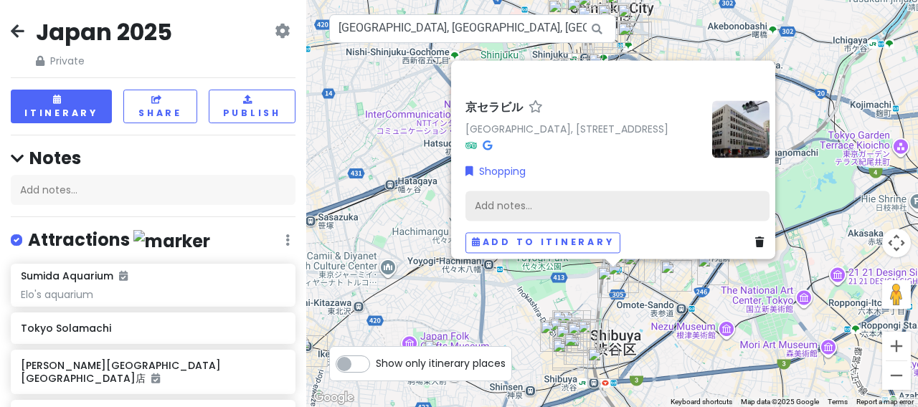
click at [590, 211] on div "Add notes..." at bounding box center [617, 206] width 304 height 30
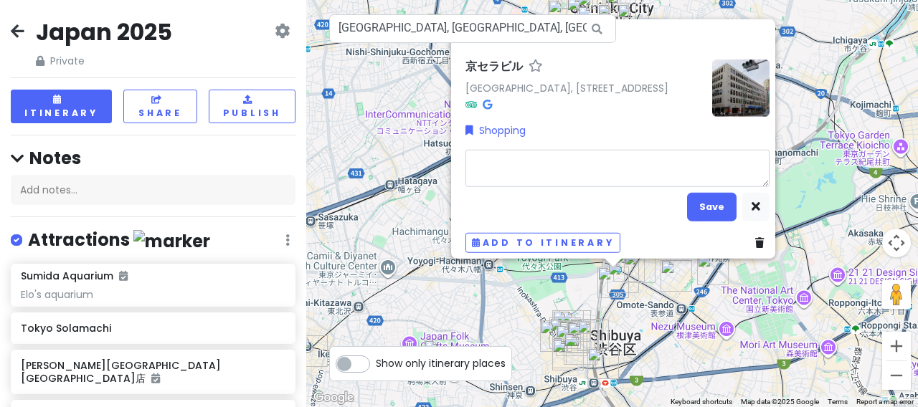
type textarea "x"
type textarea "A"
type textarea "x"
type textarea "AS"
type textarea "x"
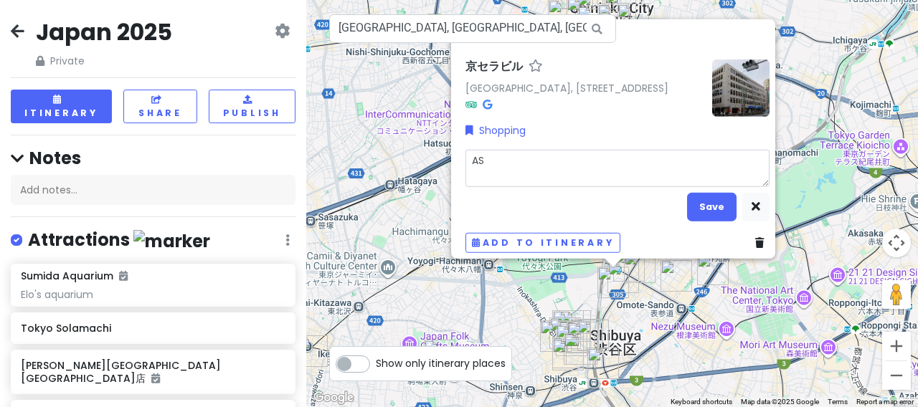
type textarea "ASK"
type textarea "x"
type textarea "AS"
type textarea "x"
type textarea "ASO"
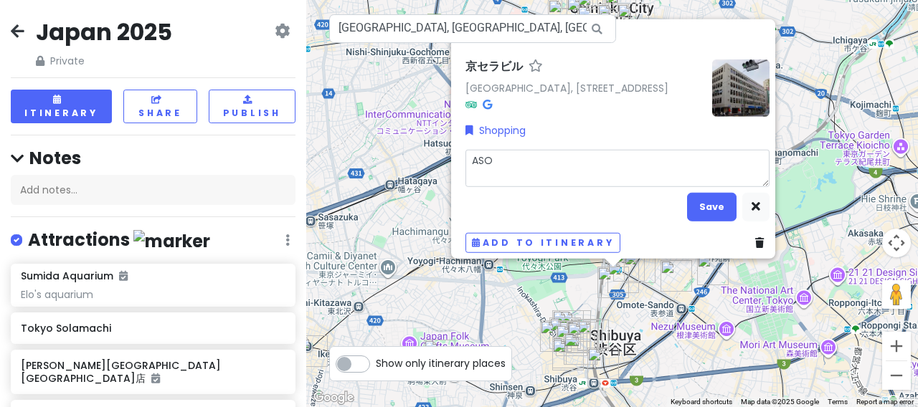
type textarea "x"
type textarea "[PERSON_NAME]"
type textarea "x"
type textarea "ASOKO"
type textarea "x"
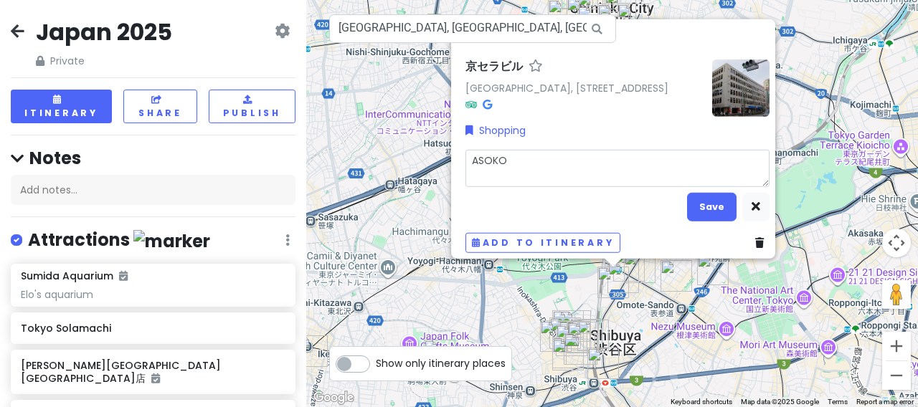
type textarea "ASOKO"
type textarea "x"
type textarea "ASOKO H"
type textarea "x"
type textarea "ASOKO Ho"
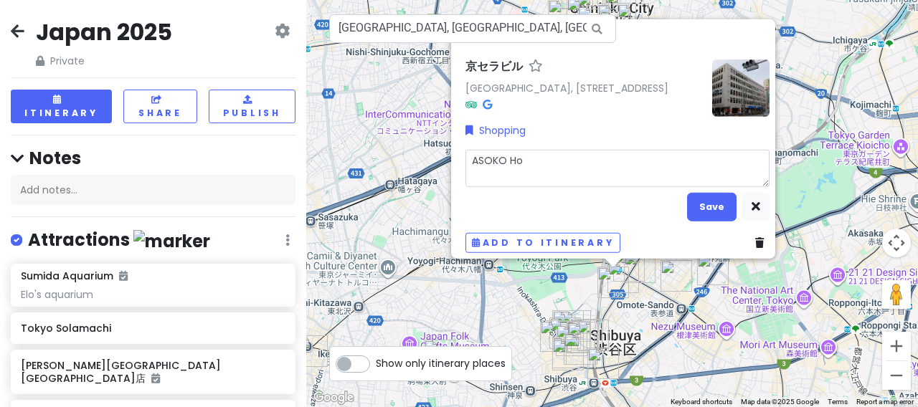
type textarea "x"
type textarea "ASOKO Hom"
type textarea "x"
type textarea "ASOKO Home"
type textarea "x"
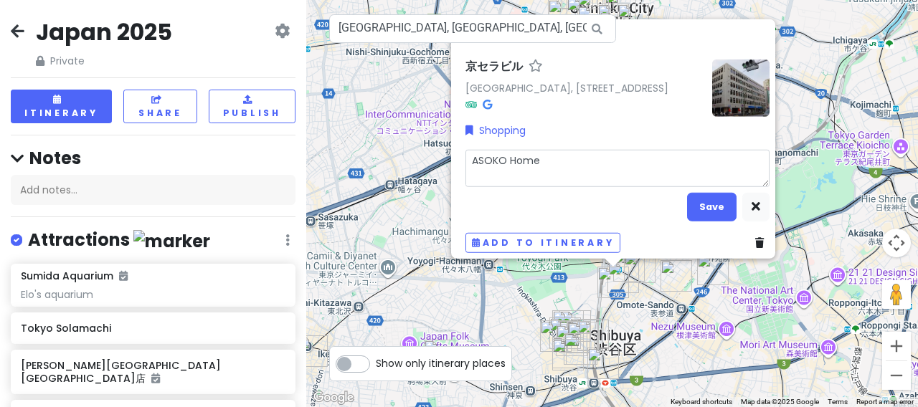
type textarea "ASOKO Homew"
type textarea "x"
type textarea "ASOKO Homewa"
type textarea "x"
type textarea "ASOKO Homewar"
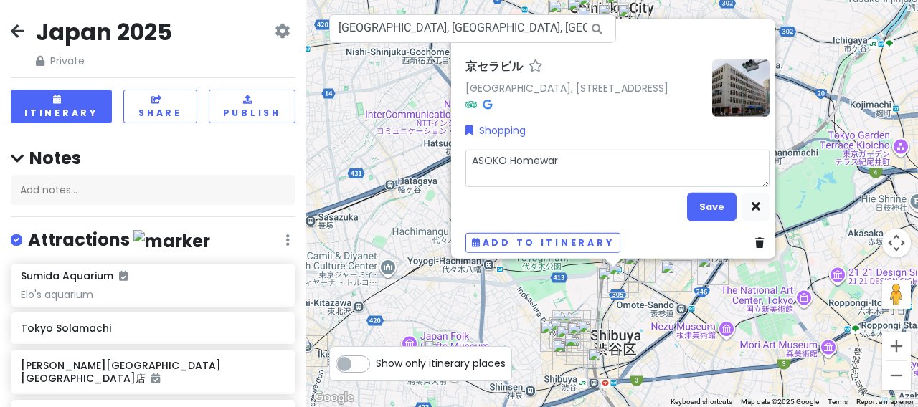
type textarea "x"
type textarea "ASOKO Homeware"
type textarea "x"
type textarea "ASOKO Homewares"
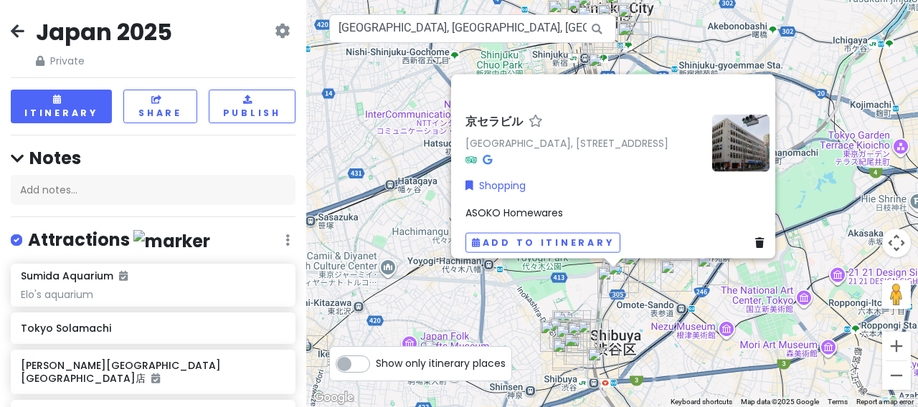
click at [401, 165] on div "京セラビル [GEOGRAPHIC_DATA], [STREET_ADDRESS] [GEOGRAPHIC_DATA] ASOKO Homewares Add…" at bounding box center [611, 203] width 611 height 407
